Goal: Information Seeking & Learning: Learn about a topic

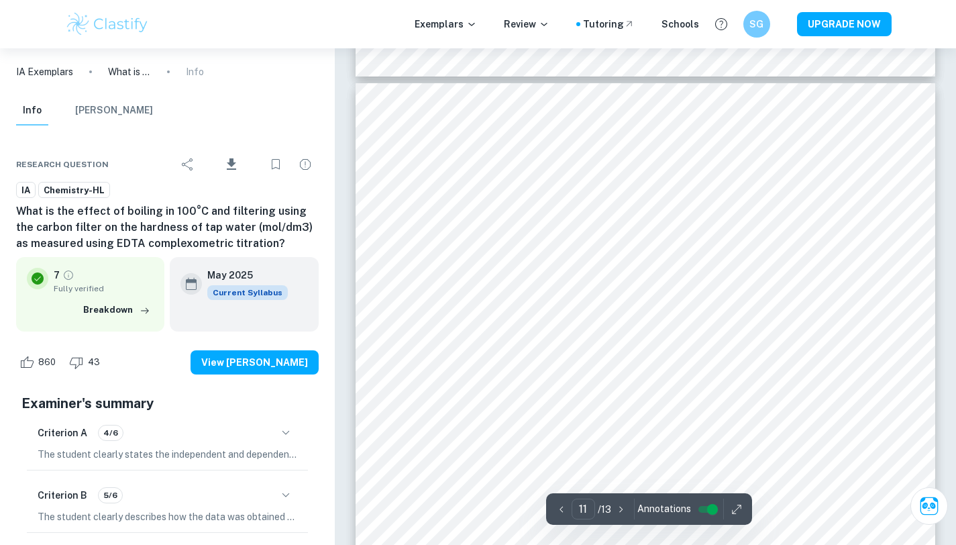
scroll to position [8521, 0]
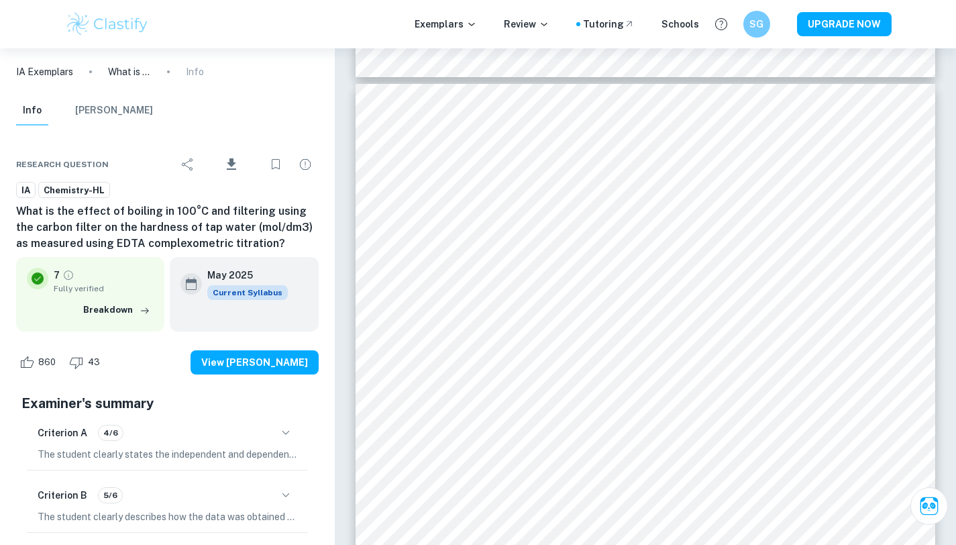
click at [89, 21] on img at bounding box center [107, 24] width 85 height 27
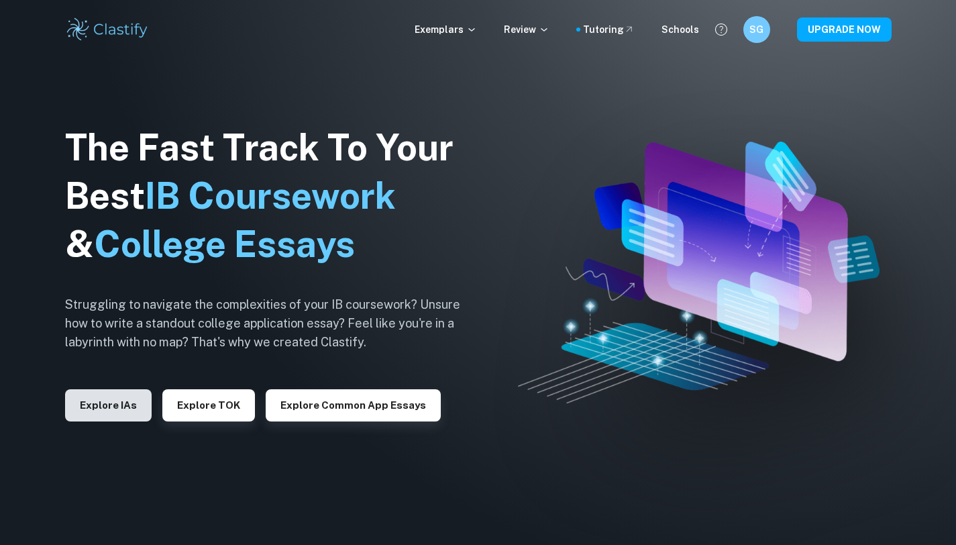
click at [115, 407] on button "Explore IAs" at bounding box center [108, 405] width 87 height 32
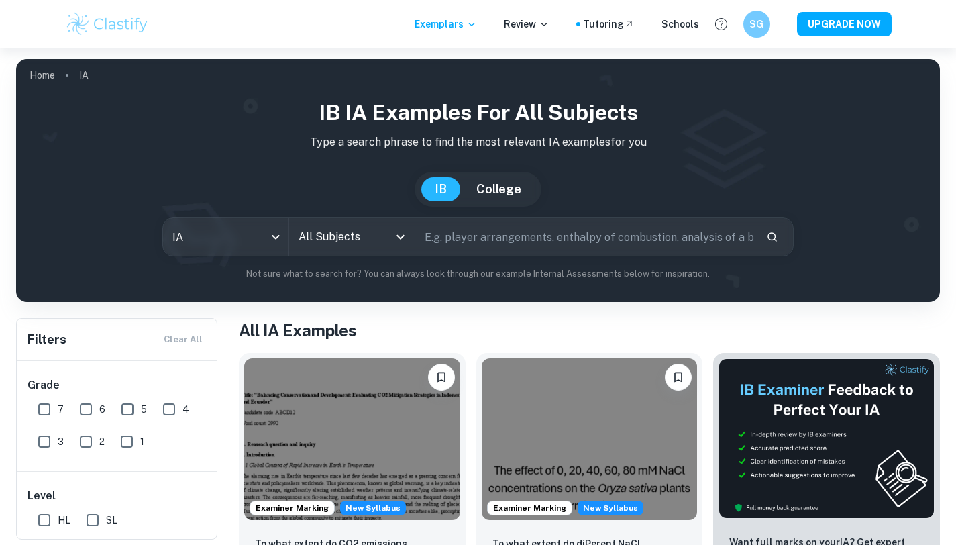
click at [375, 236] on input "All Subjects" at bounding box center [341, 237] width 93 height 26
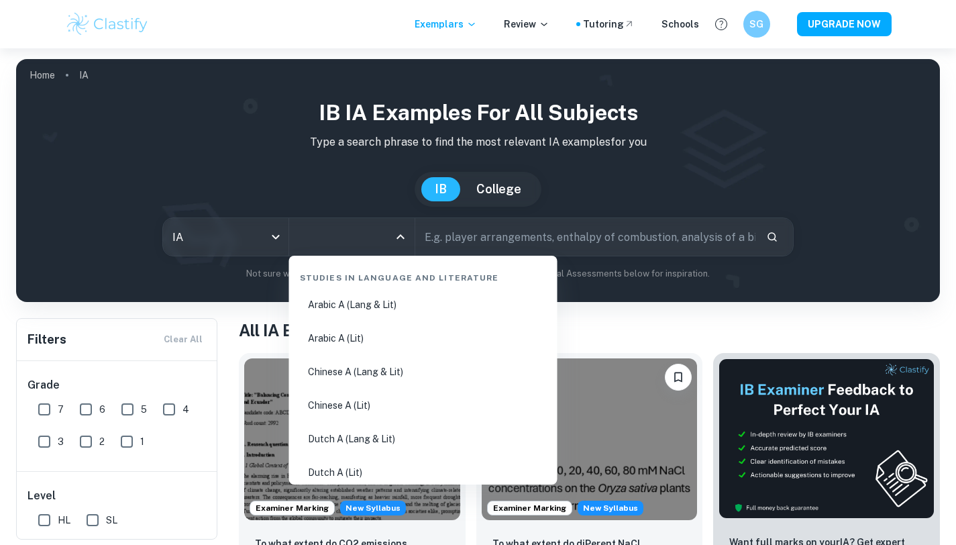
type input "h"
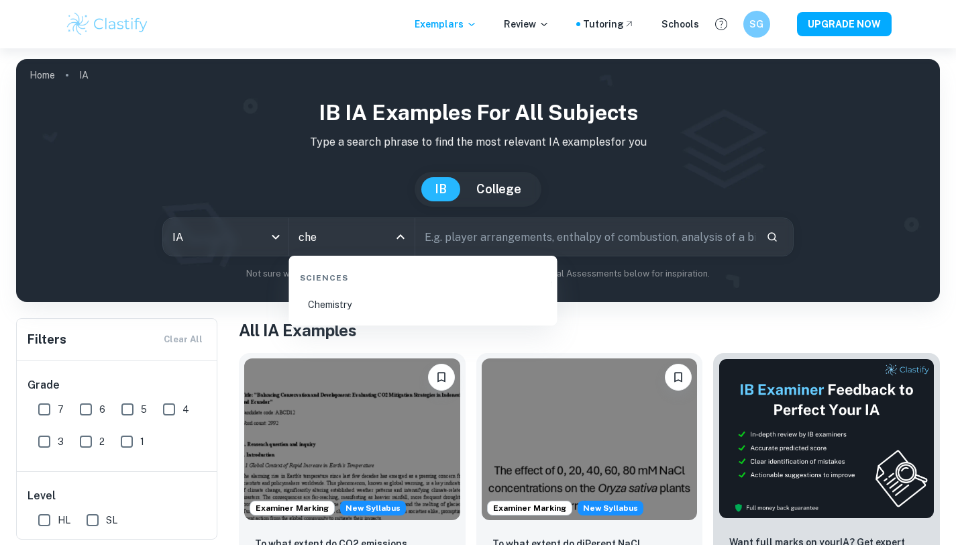
type input "chem"
click at [390, 306] on li "Chemistry" at bounding box center [424, 304] width 258 height 31
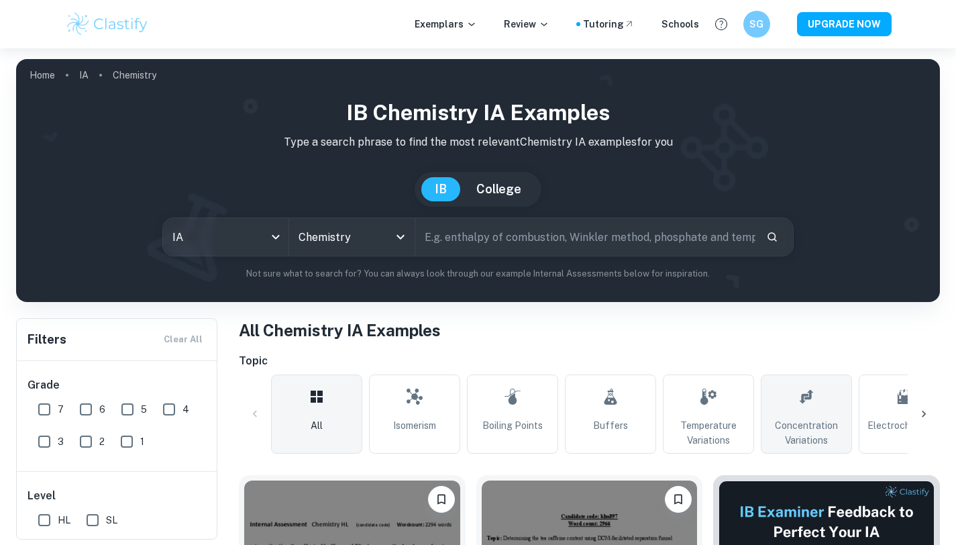
click at [789, 401] on link "Concentration Variations" at bounding box center [806, 414] width 91 height 79
type input "Concentration Variations"
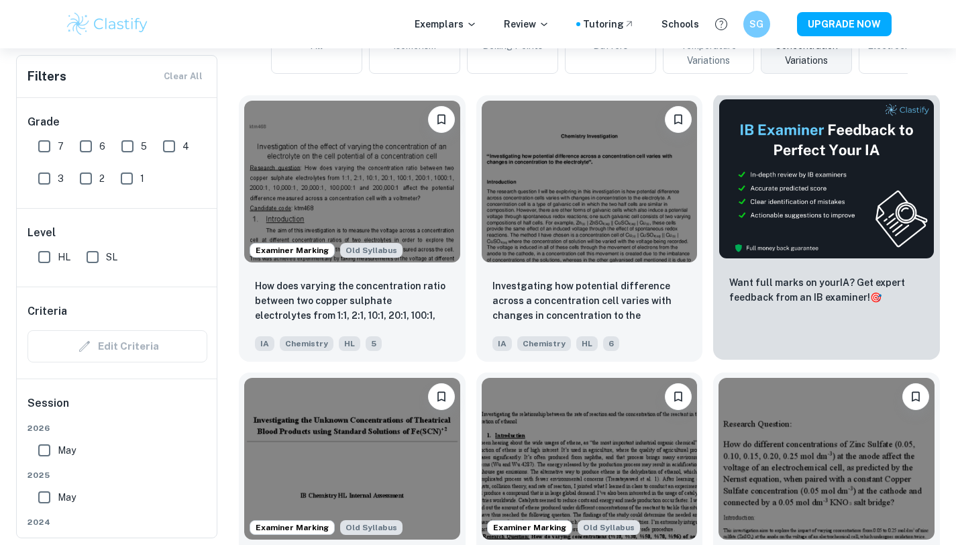
scroll to position [389, 0]
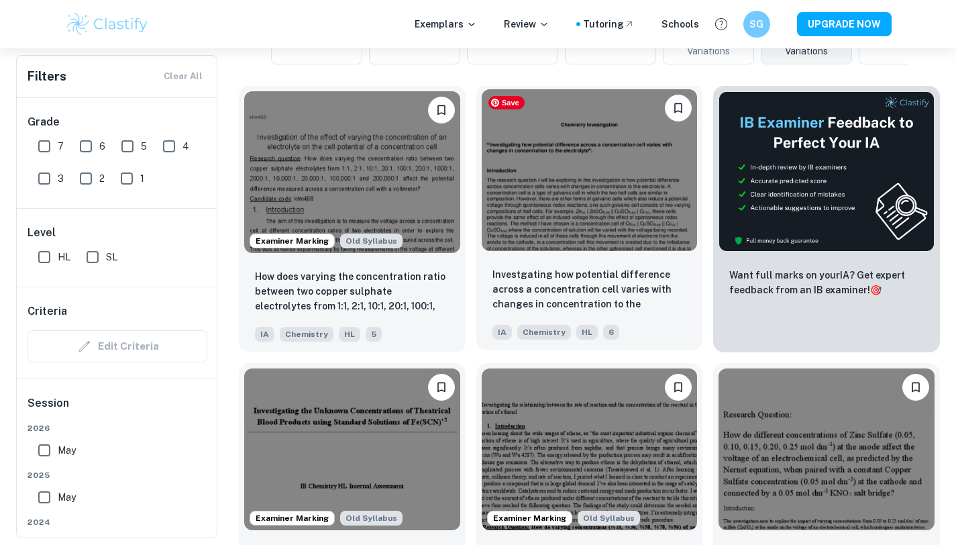
click at [599, 215] on img at bounding box center [590, 170] width 216 height 162
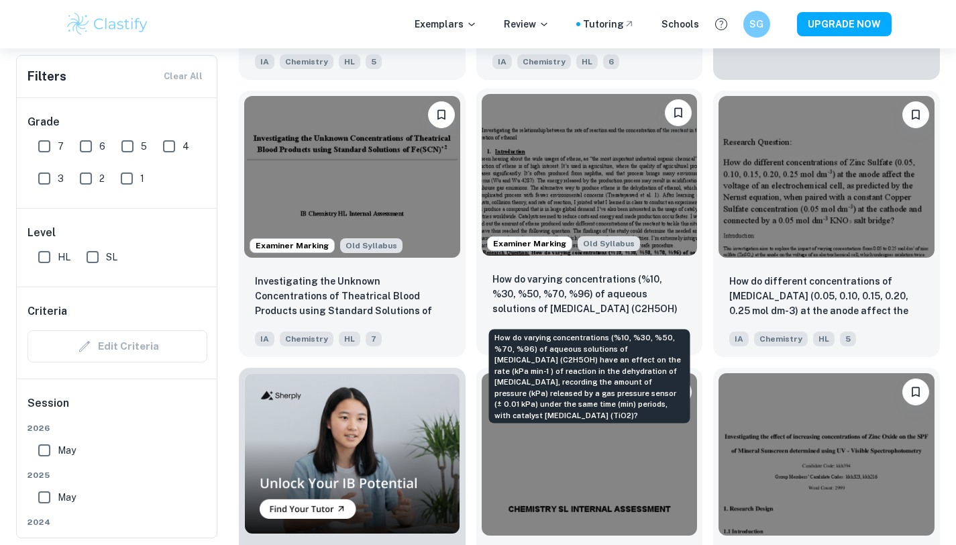
scroll to position [675, 0]
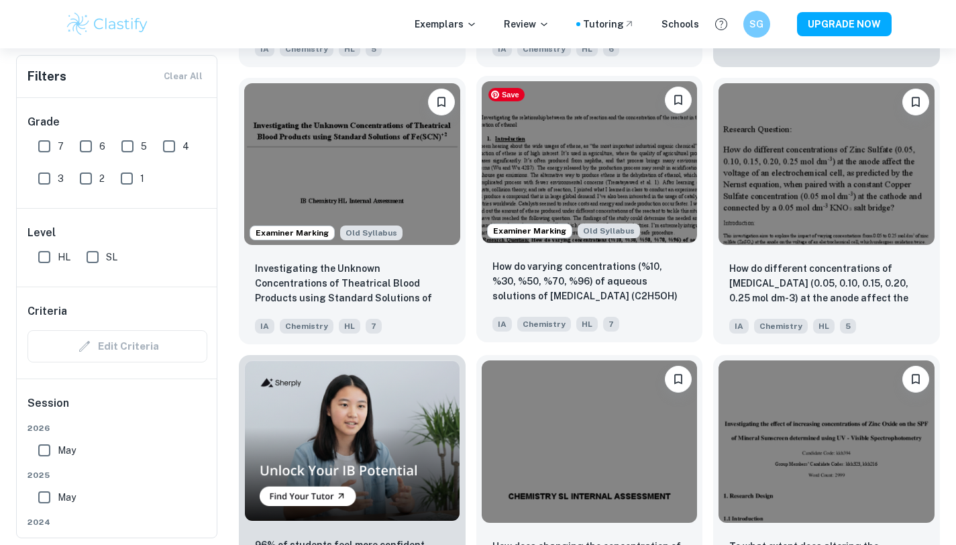
click at [619, 194] on img at bounding box center [590, 162] width 216 height 162
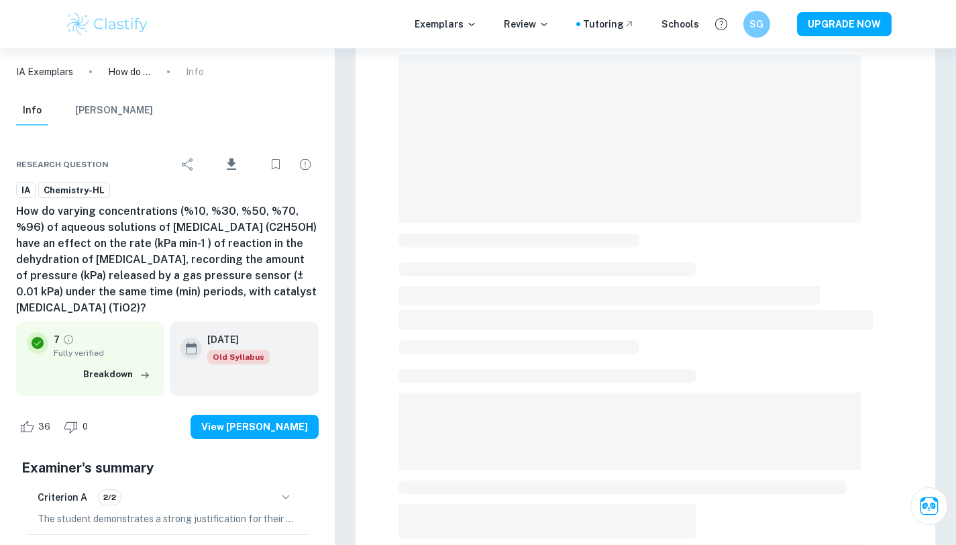
scroll to position [138, 0]
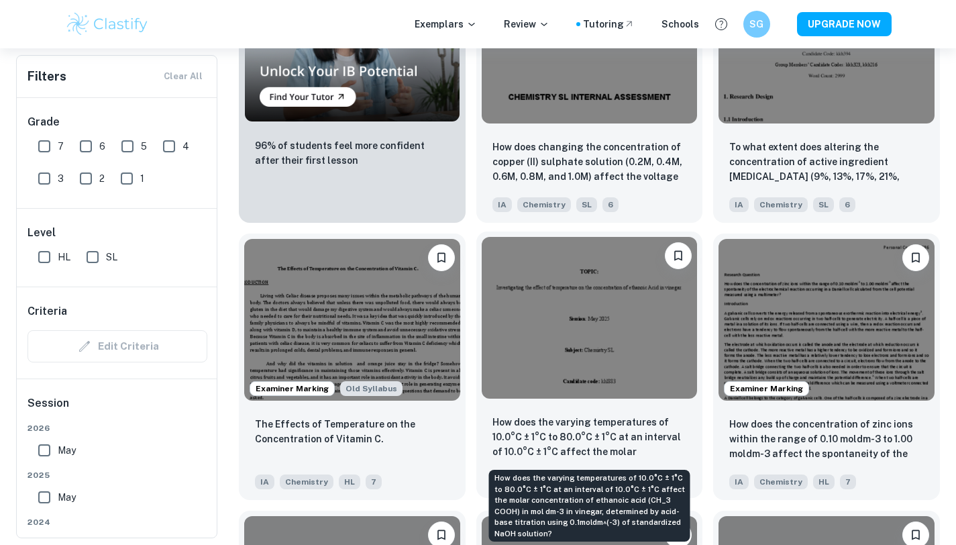
scroll to position [1079, 0]
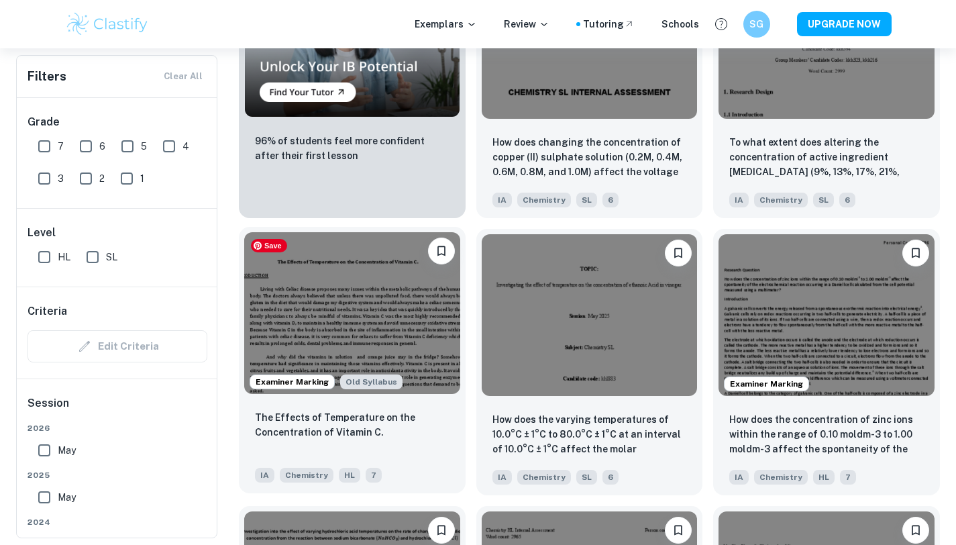
click at [401, 364] on img at bounding box center [352, 313] width 216 height 162
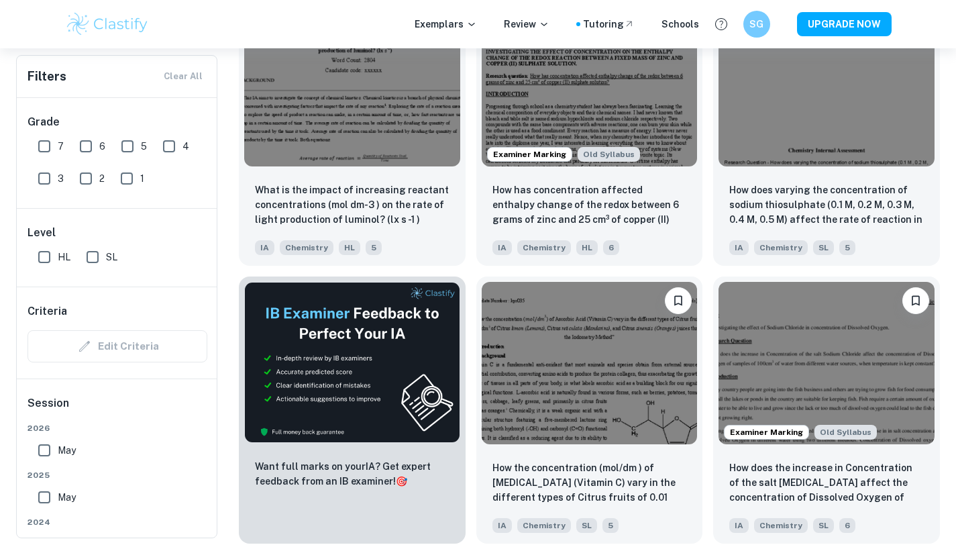
scroll to position [1875, 0]
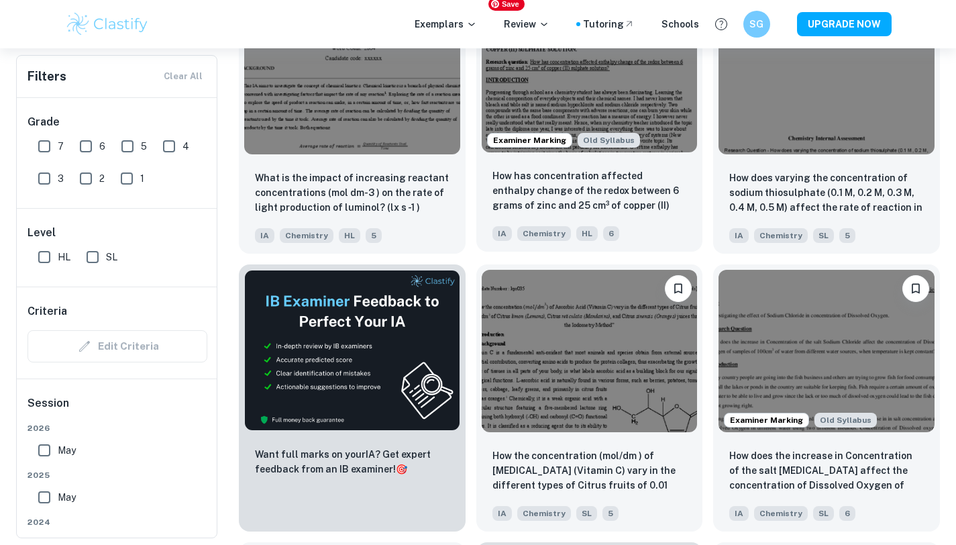
click at [657, 68] on img at bounding box center [590, 72] width 216 height 162
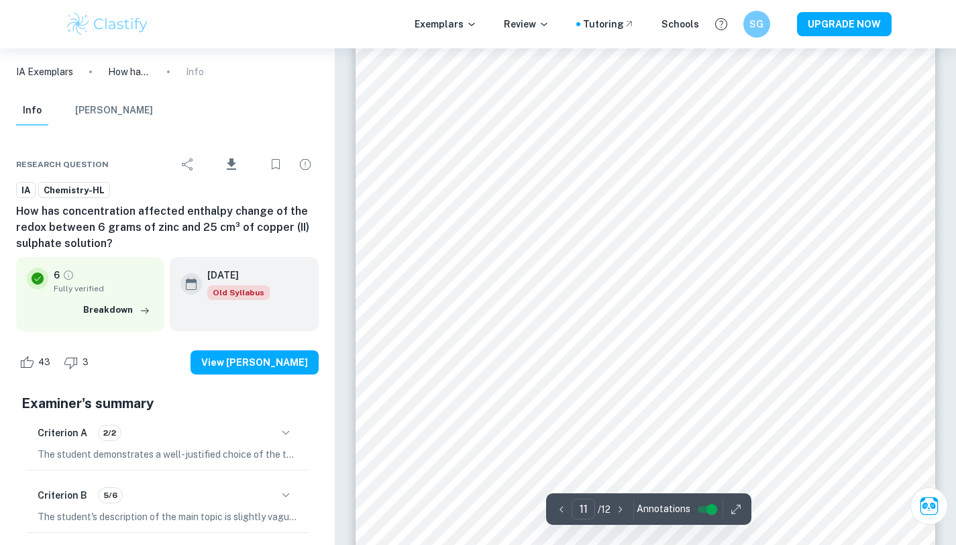
scroll to position [7884, 0]
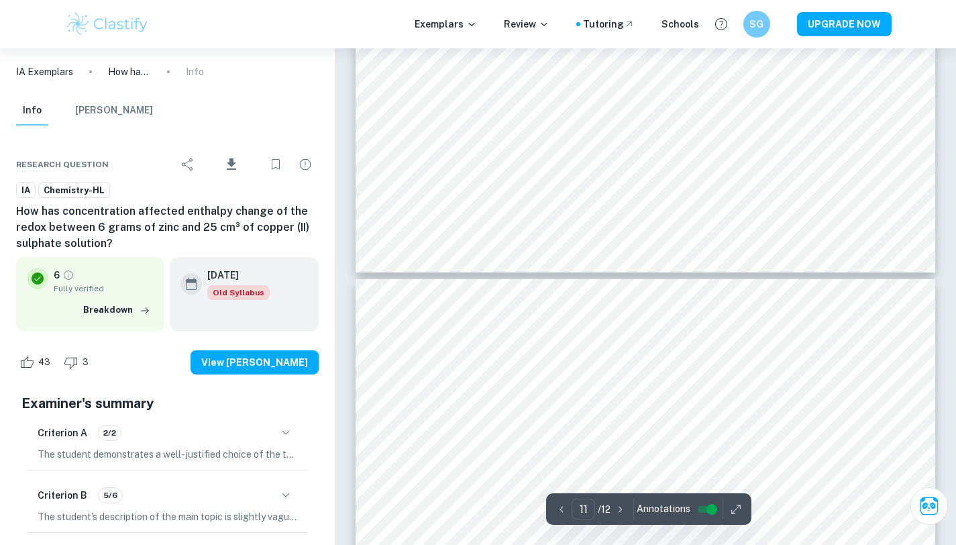
type input "10"
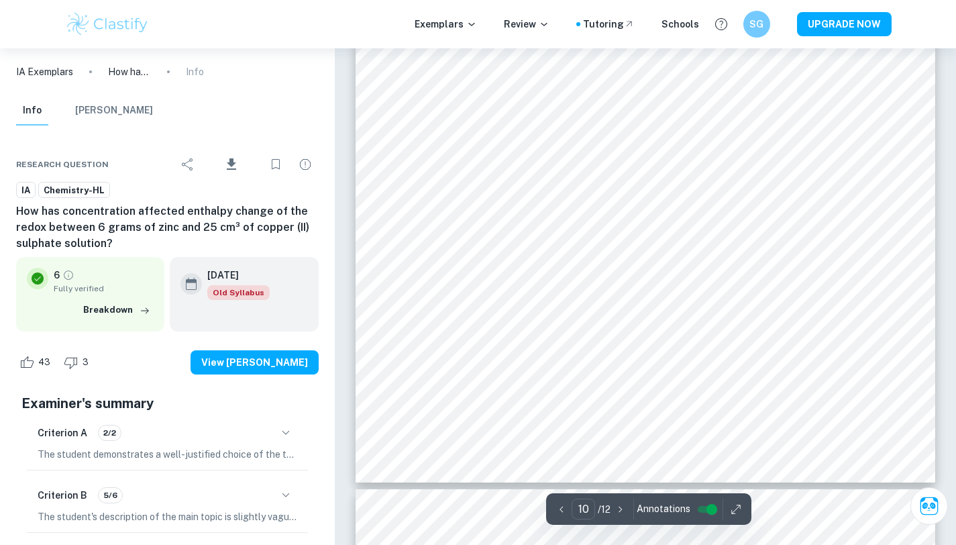
scroll to position [7427, 0]
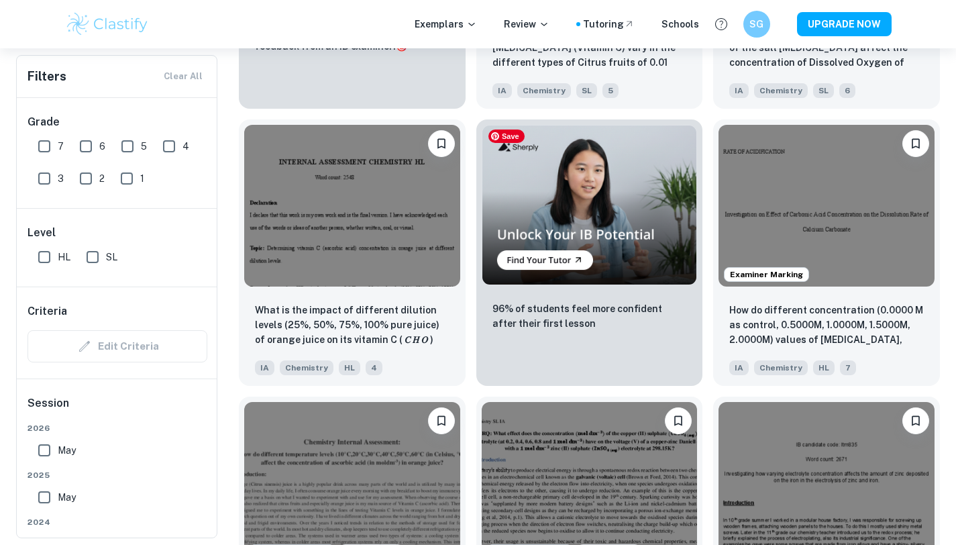
scroll to position [2301, 0]
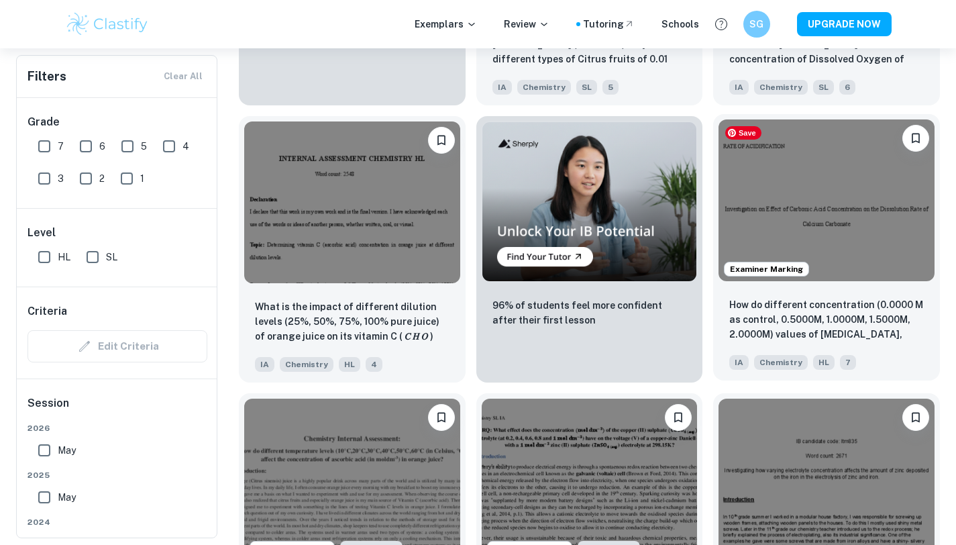
click at [857, 224] on img at bounding box center [827, 200] width 216 height 162
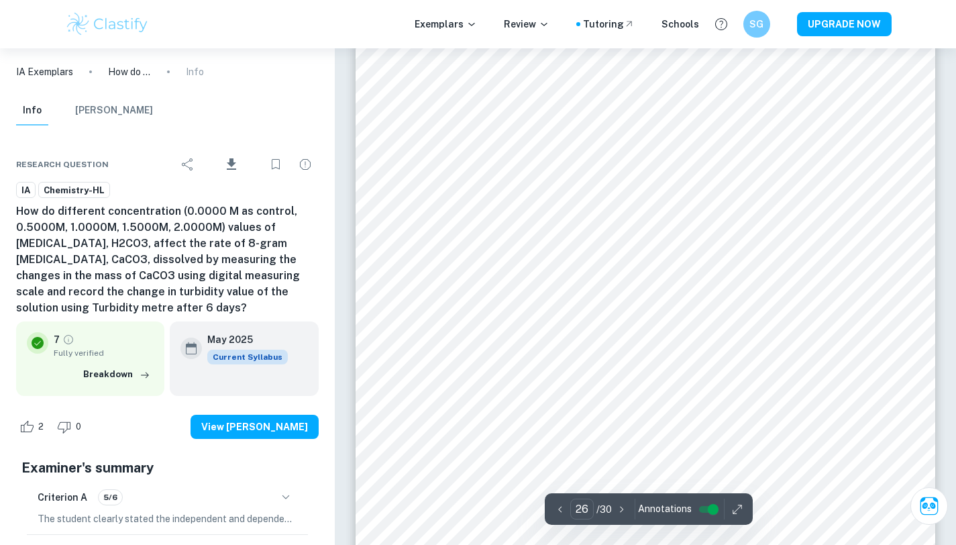
scroll to position [19284, 0]
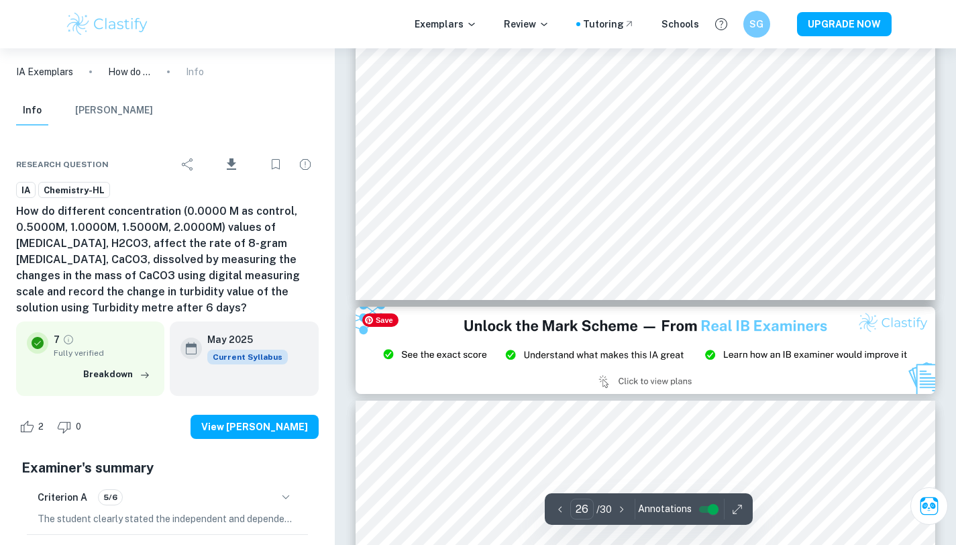
type input "27"
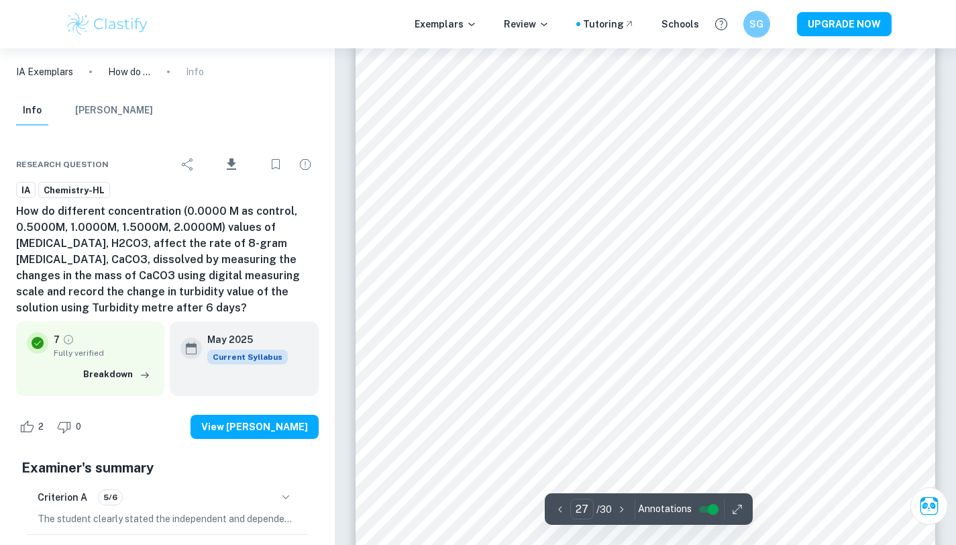
scroll to position [20415, 0]
